Goal: Find contact information: Find contact information

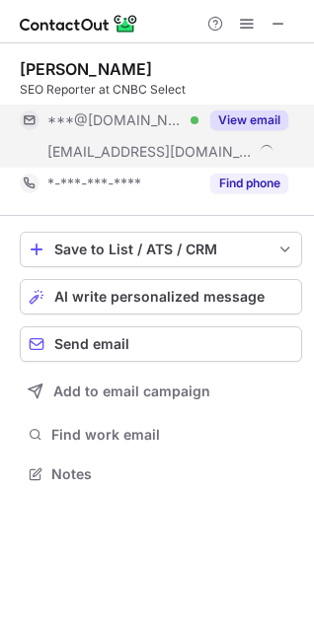
scroll to position [461, 314]
click at [275, 121] on button "View email" at bounding box center [249, 120] width 78 height 20
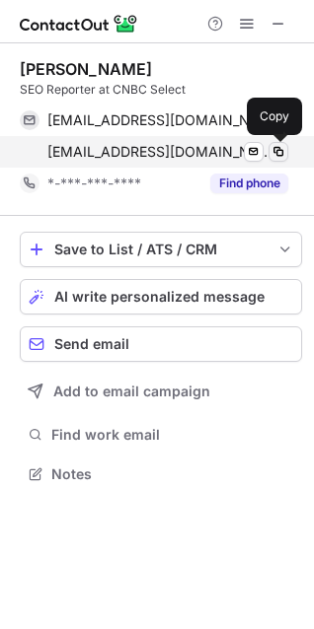
click at [287, 151] on button at bounding box center [278, 152] width 20 height 20
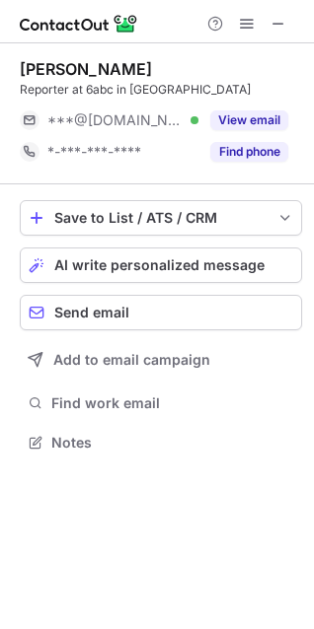
scroll to position [429, 314]
click at [282, 26] on span at bounding box center [278, 24] width 16 height 16
